Goal: Task Accomplishment & Management: Manage account settings

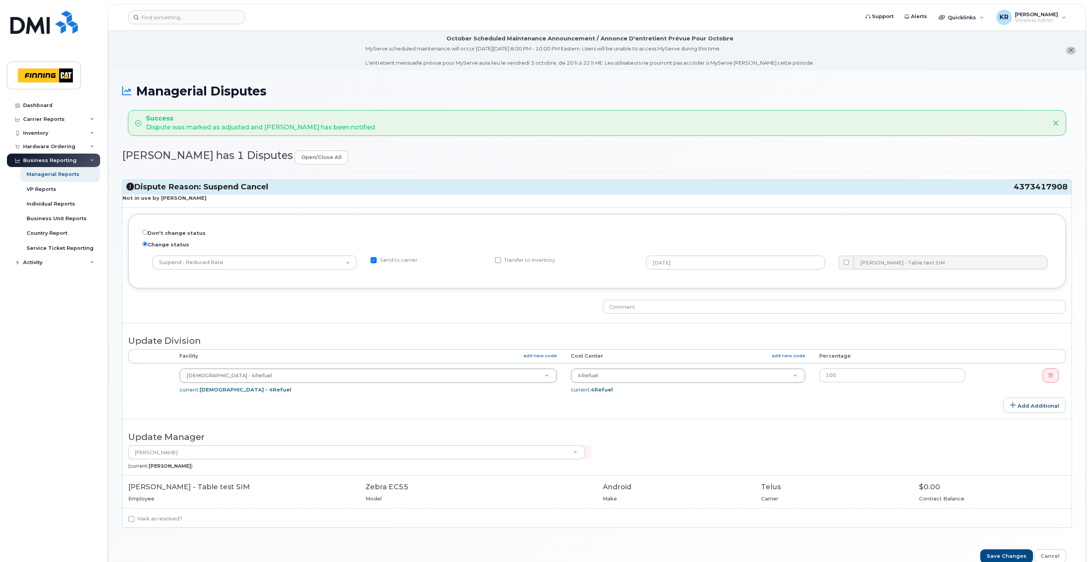
drag, startPoint x: 159, startPoint y: 198, endPoint x: 206, endPoint y: 200, distance: 47.0
click at [206, 200] on strong "Not in use by Peter Ljubanovich" at bounding box center [164, 198] width 84 height 6
copy strong "Peter Ljubanovich"
click at [146, 234] on input "Don't change status" at bounding box center [144, 232] width 5 height 5
radio input "true"
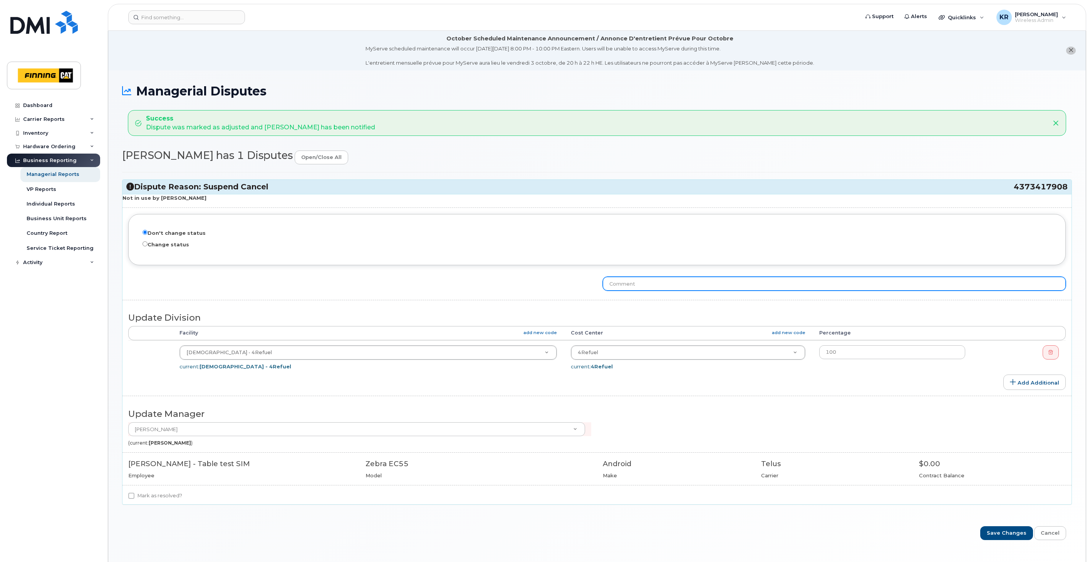
click at [643, 284] on input "text" at bounding box center [834, 284] width 463 height 14
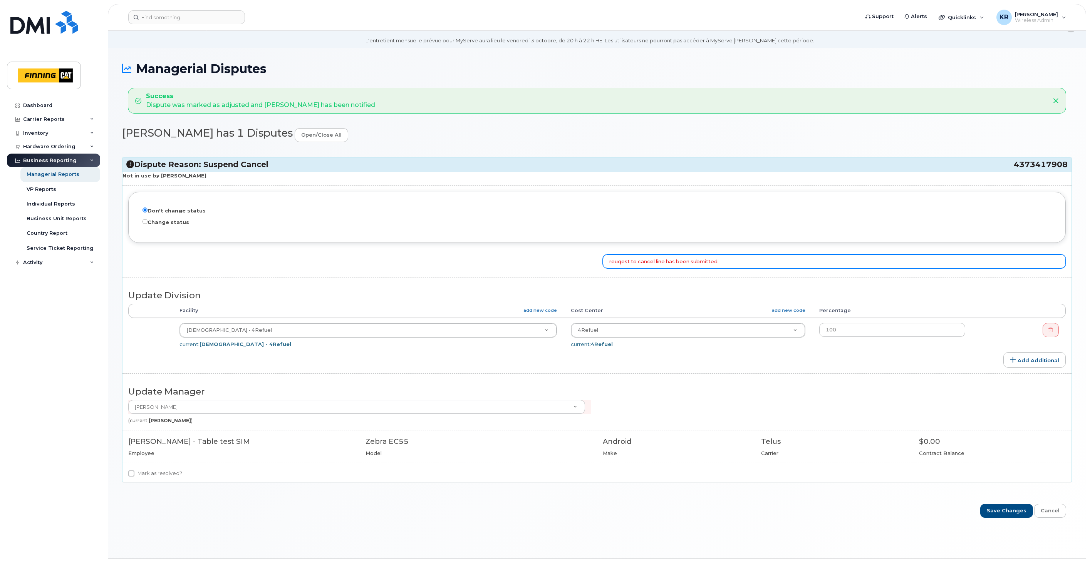
scroll to position [43, 0]
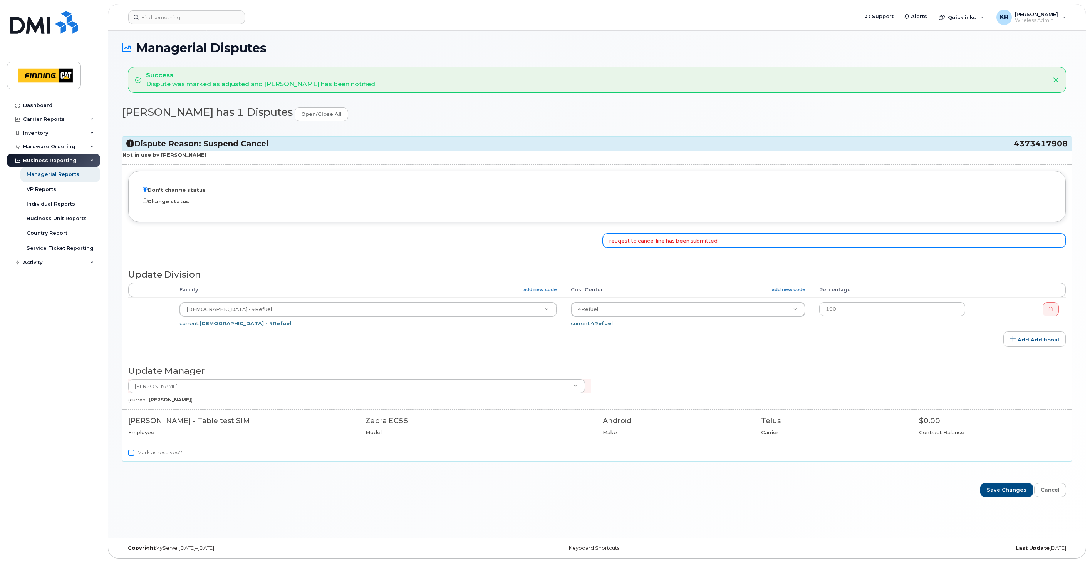
type input "reuqest to cancel line has been submitted."
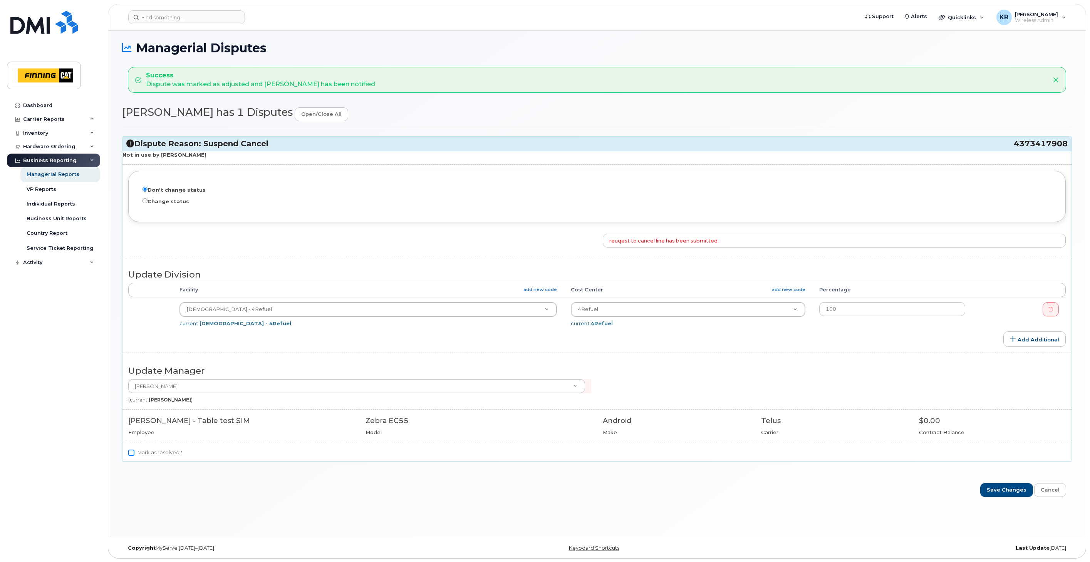
click at [133, 455] on input "Mark as resolved?" at bounding box center [131, 453] width 6 height 6
checkbox input "true"
click at [1003, 489] on input "Save Changes" at bounding box center [1006, 490] width 53 height 14
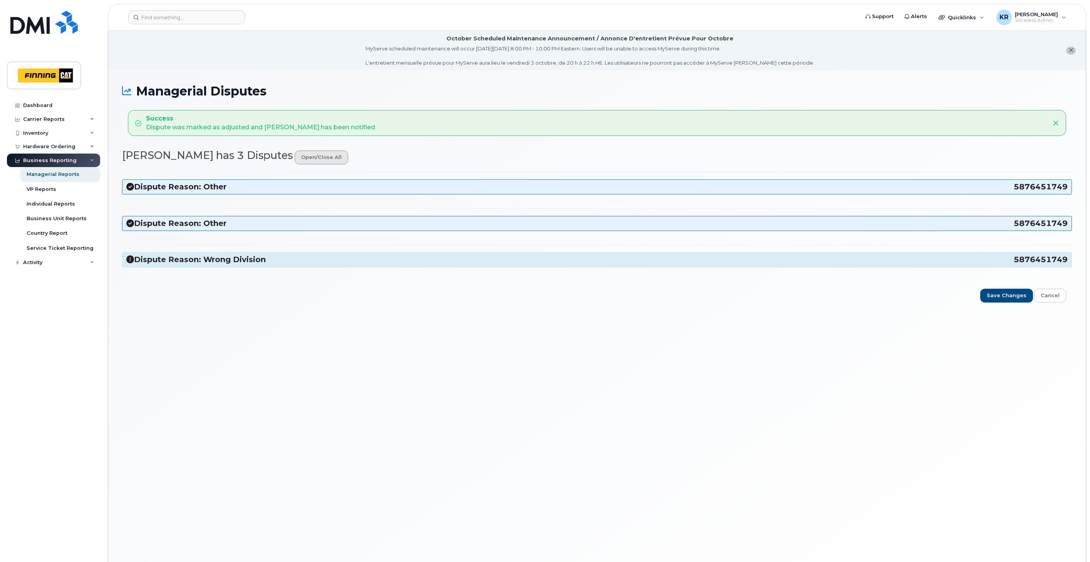
click at [295, 159] on link "open/close all" at bounding box center [322, 158] width 54 height 14
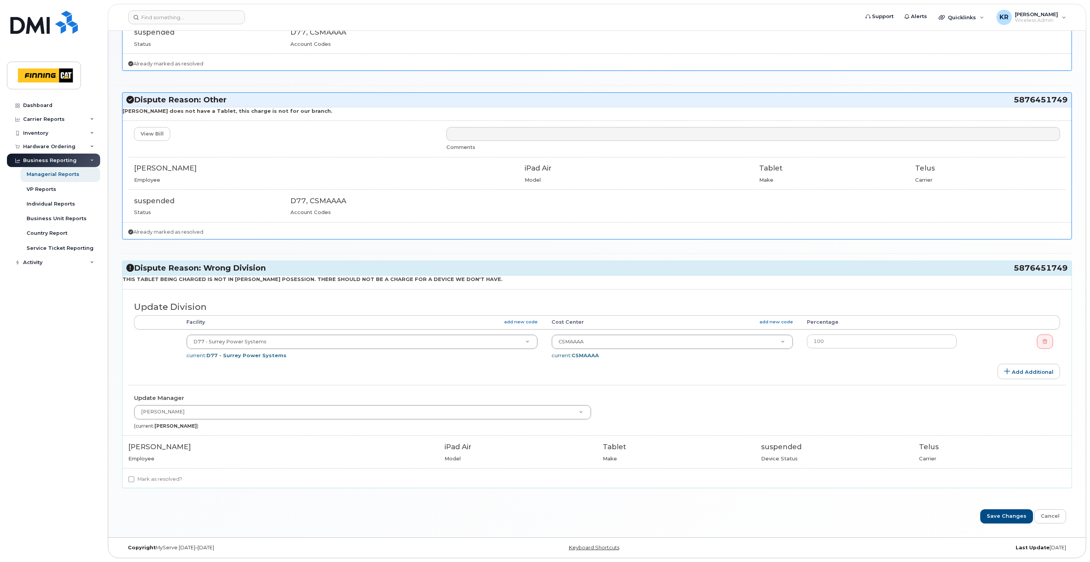
scroll to position [257, 0]
click at [129, 480] on input "Mark as resolved?" at bounding box center [131, 479] width 6 height 6
checkbox input "true"
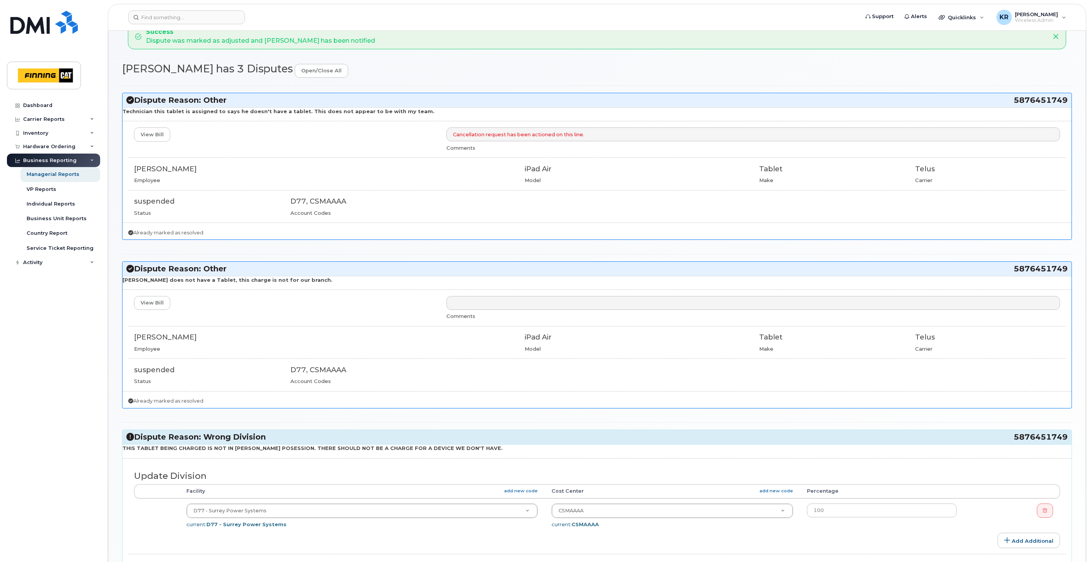
scroll to position [86, 0]
click at [151, 306] on link "View Bill" at bounding box center [152, 304] width 36 height 14
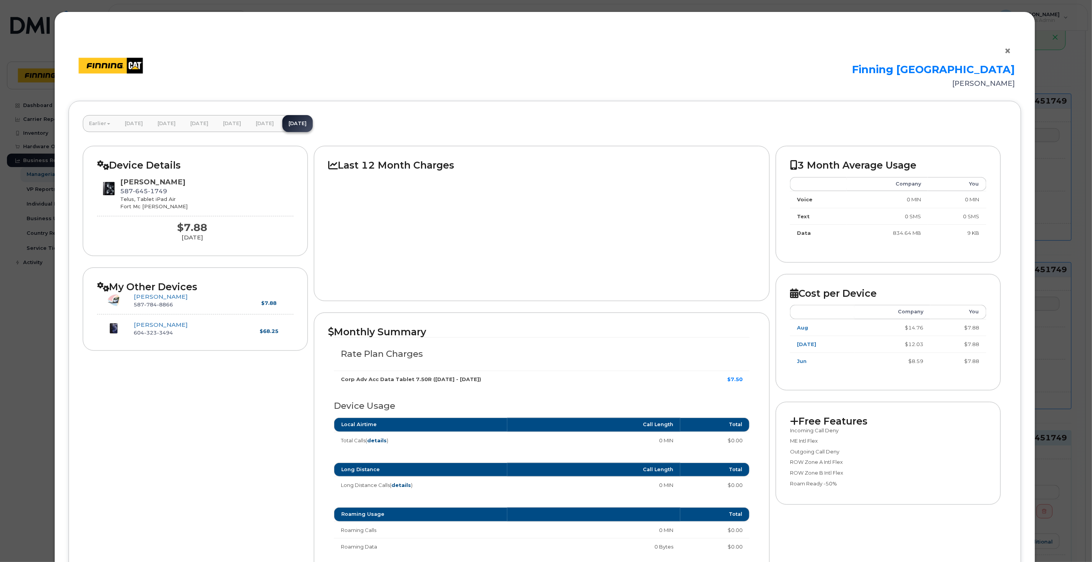
click at [1006, 50] on button "×" at bounding box center [1009, 51] width 11 height 12
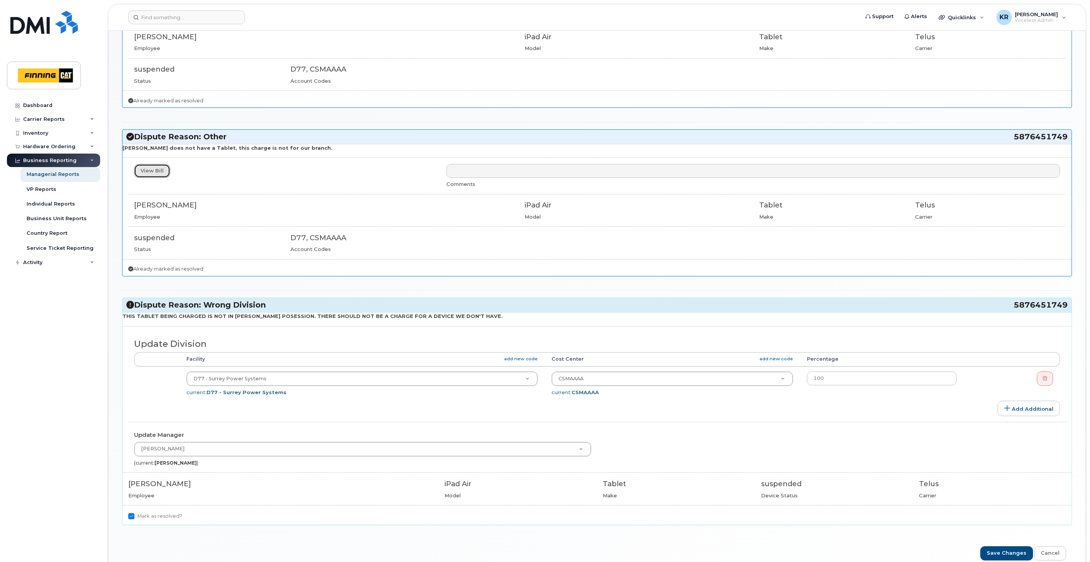
scroll to position [257, 0]
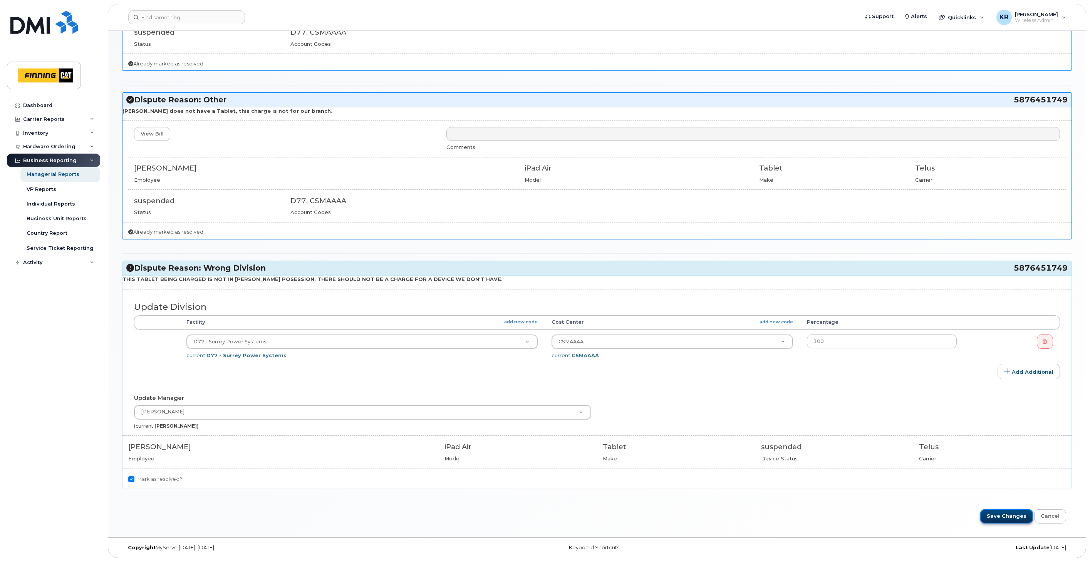
click at [1006, 516] on input "Save Changes" at bounding box center [1006, 516] width 53 height 14
